Goal: Navigation & Orientation: Understand site structure

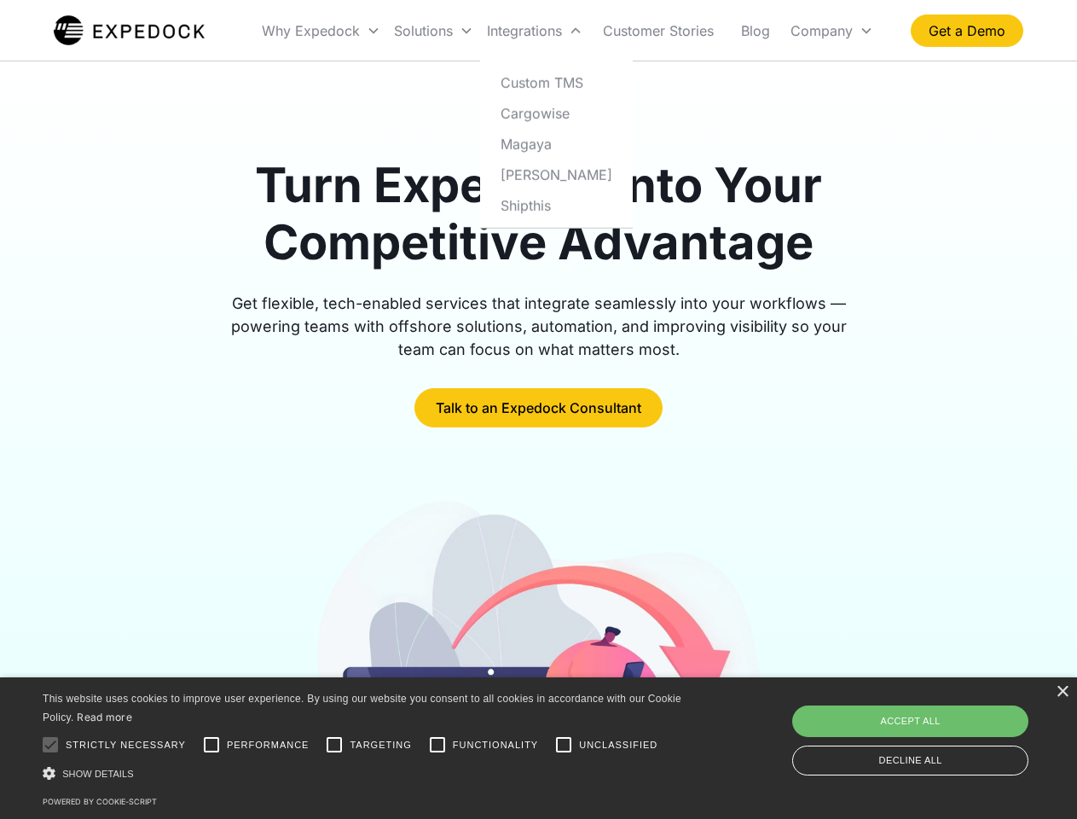
click at [568, 31] on div "Integrations" at bounding box center [534, 31] width 109 height 58
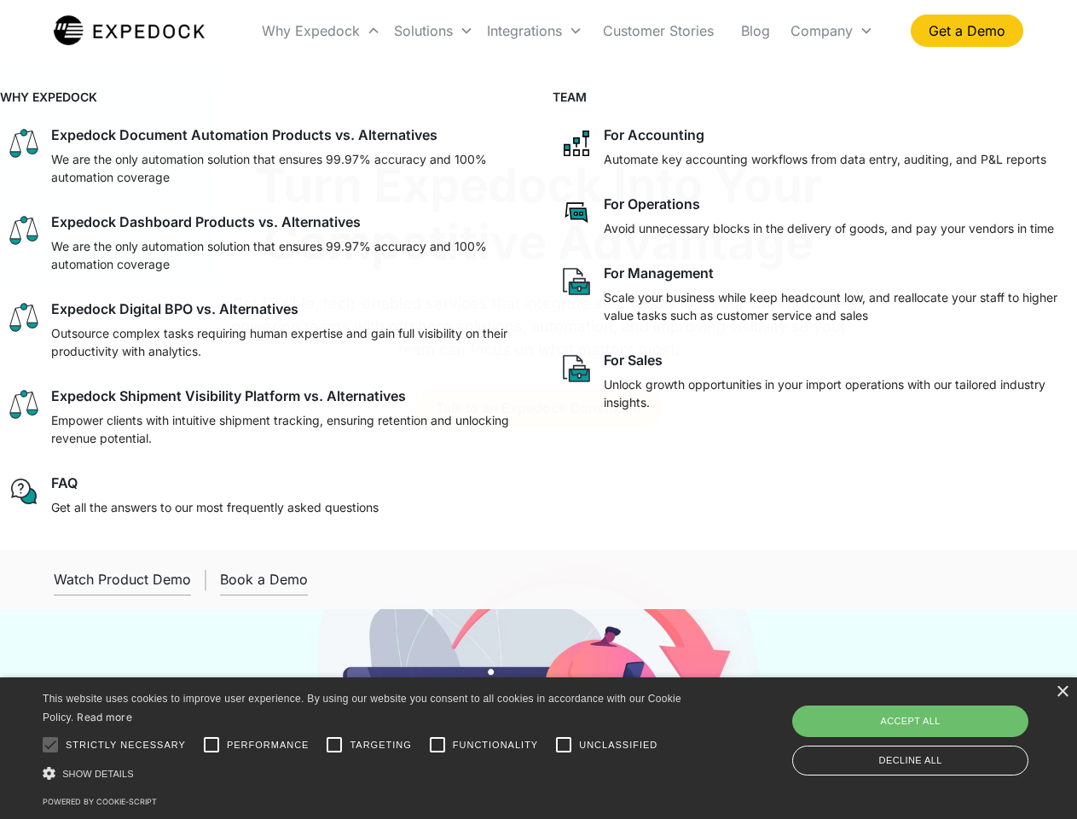
click at [322, 31] on div "Why Expedock" at bounding box center [311, 30] width 98 height 17
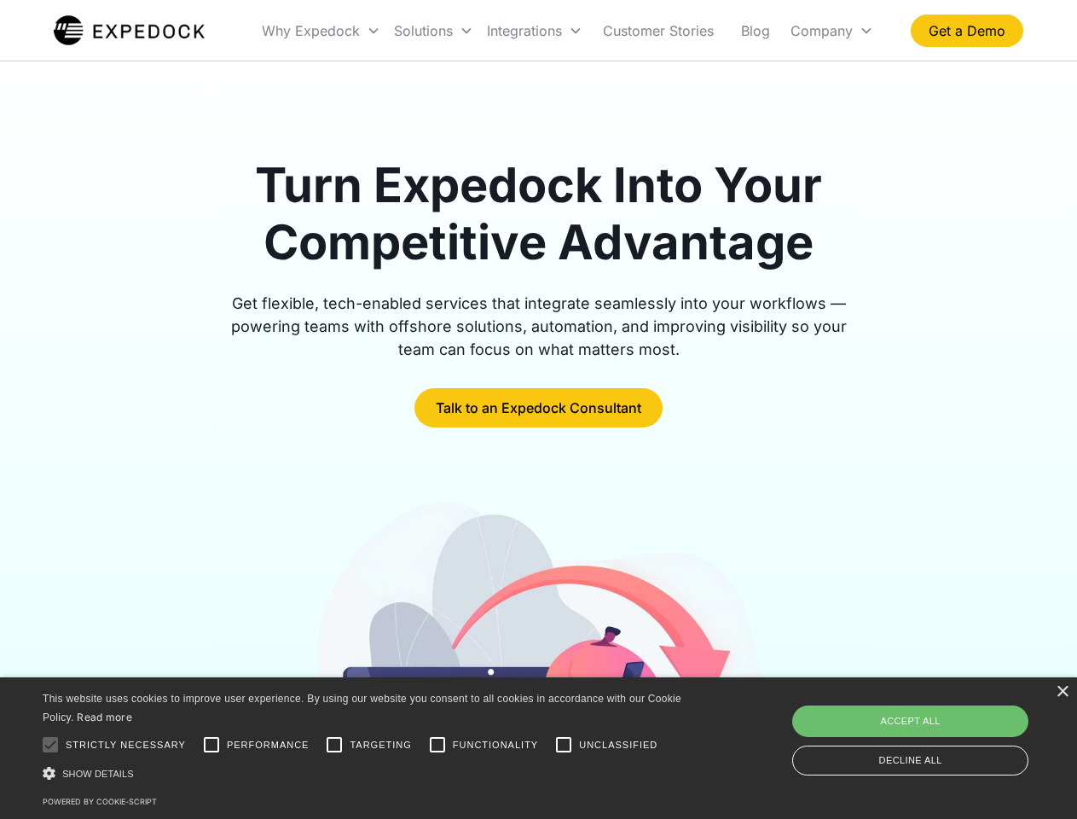
click at [433, 31] on div "Solutions" at bounding box center [423, 30] width 59 height 17
click at [535, 31] on div "Integrations" at bounding box center [524, 30] width 75 height 17
click at [832, 31] on div "Company" at bounding box center [822, 30] width 62 height 17
click at [50, 745] on div at bounding box center [50, 745] width 34 height 34
click at [212, 745] on input "Performance" at bounding box center [212, 745] width 34 height 34
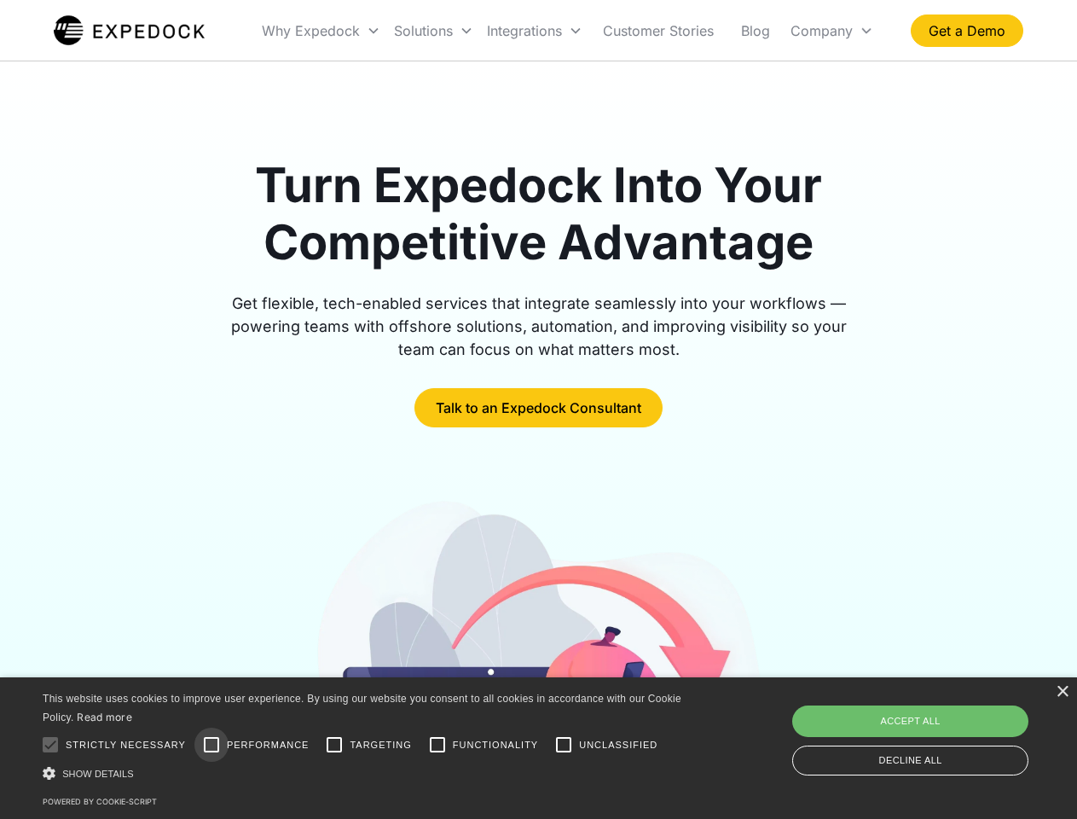
checkbox input "true"
click at [334, 745] on input "Targeting" at bounding box center [334, 745] width 34 height 34
checkbox input "true"
click at [438, 745] on input "Functionality" at bounding box center [438, 745] width 34 height 34
checkbox input "true"
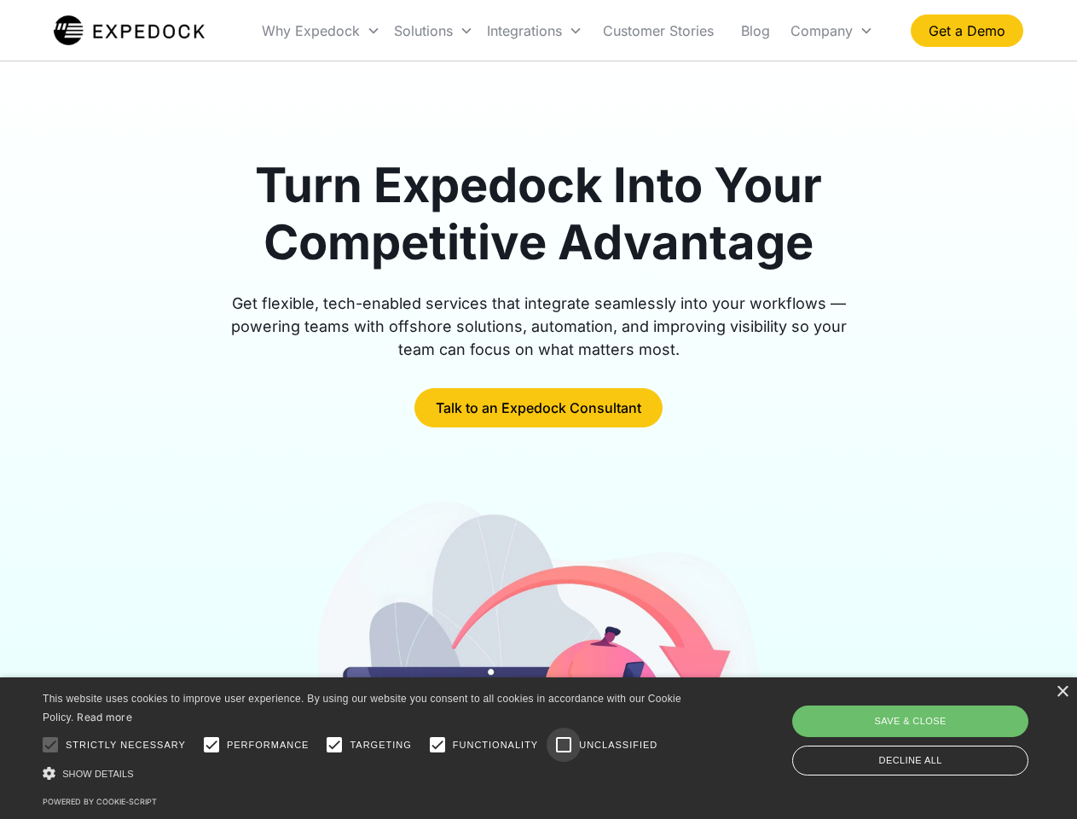
click at [564, 745] on input "Unclassified" at bounding box center [564, 745] width 34 height 34
checkbox input "true"
